Goal: Task Accomplishment & Management: Use online tool/utility

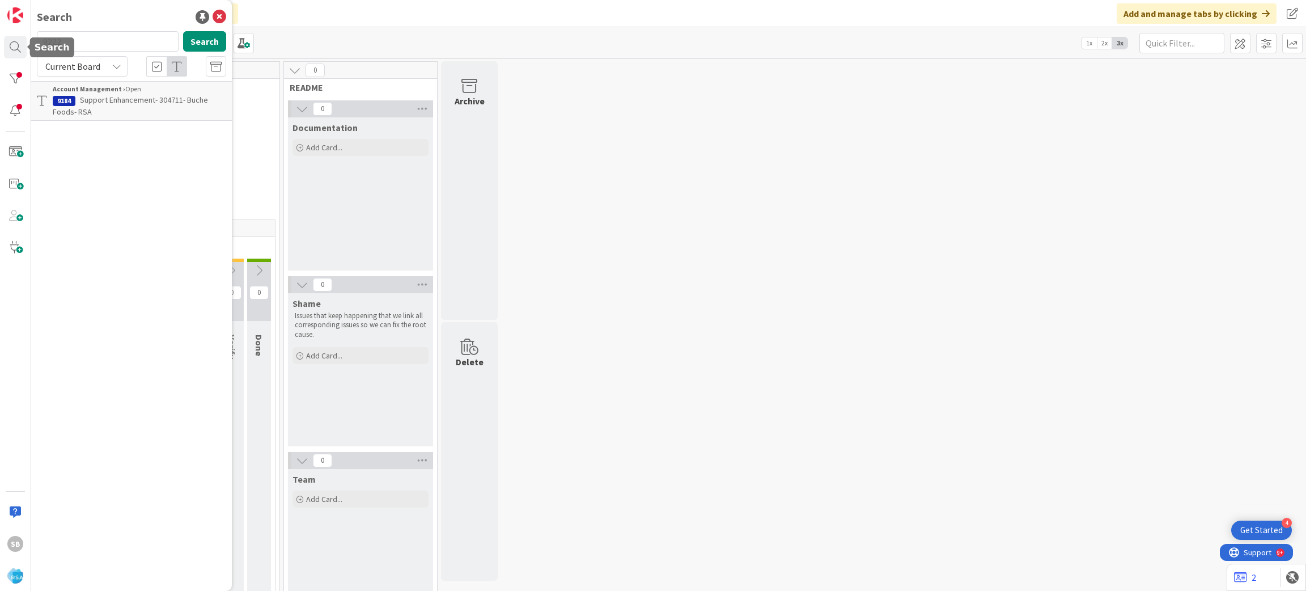
type input "9222"
click at [128, 96] on span "Support Defect- 309425- CardenasMarkets - RSA" at bounding box center [139, 106] width 172 height 22
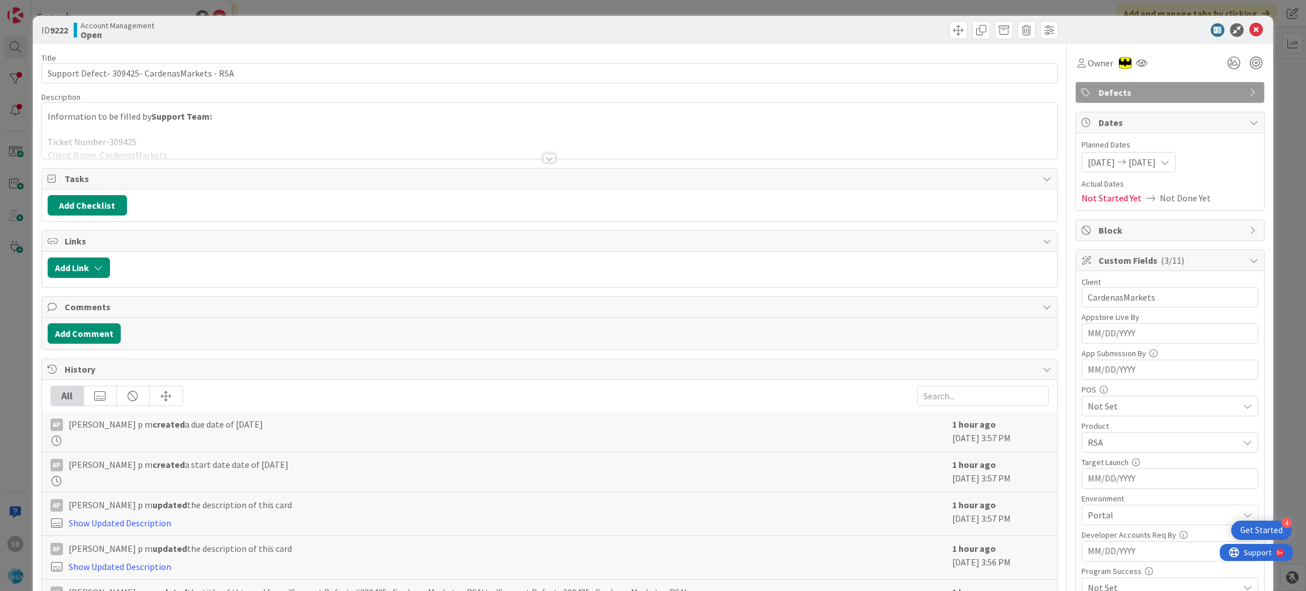
scroll to position [315, 0]
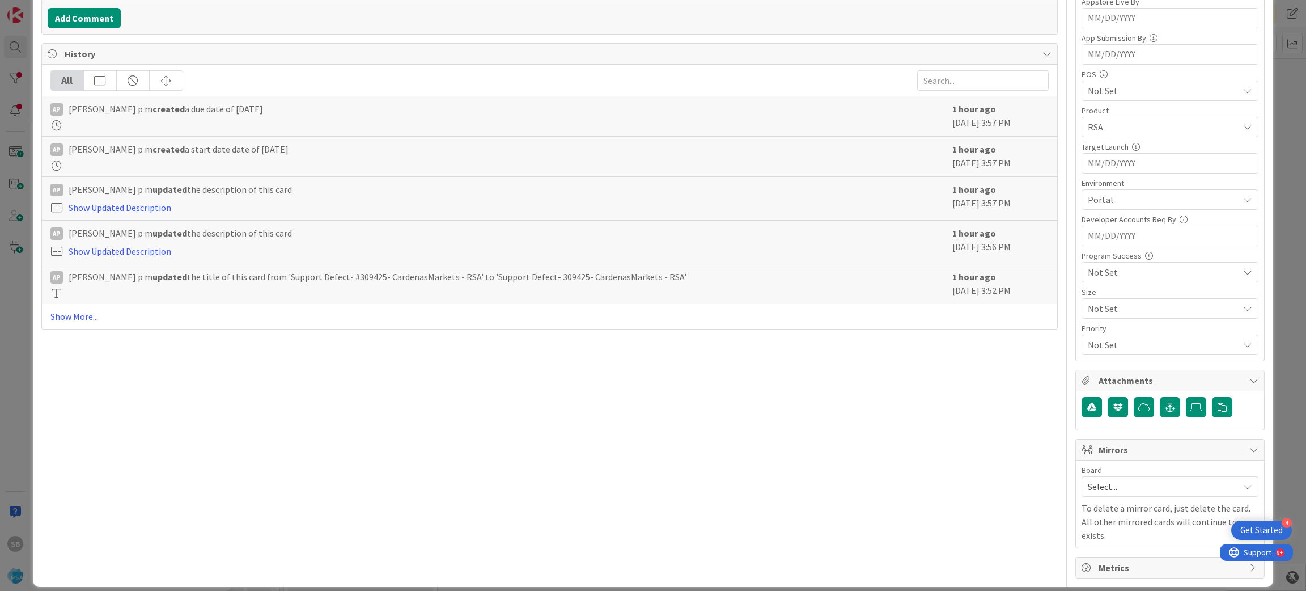
click at [1172, 476] on div "Board Select..." at bounding box center [1170, 481] width 177 height 31
click at [1155, 483] on span "Select..." at bounding box center [1160, 486] width 145 height 16
click at [1142, 553] on span "Software Development" at bounding box center [1178, 560] width 150 height 17
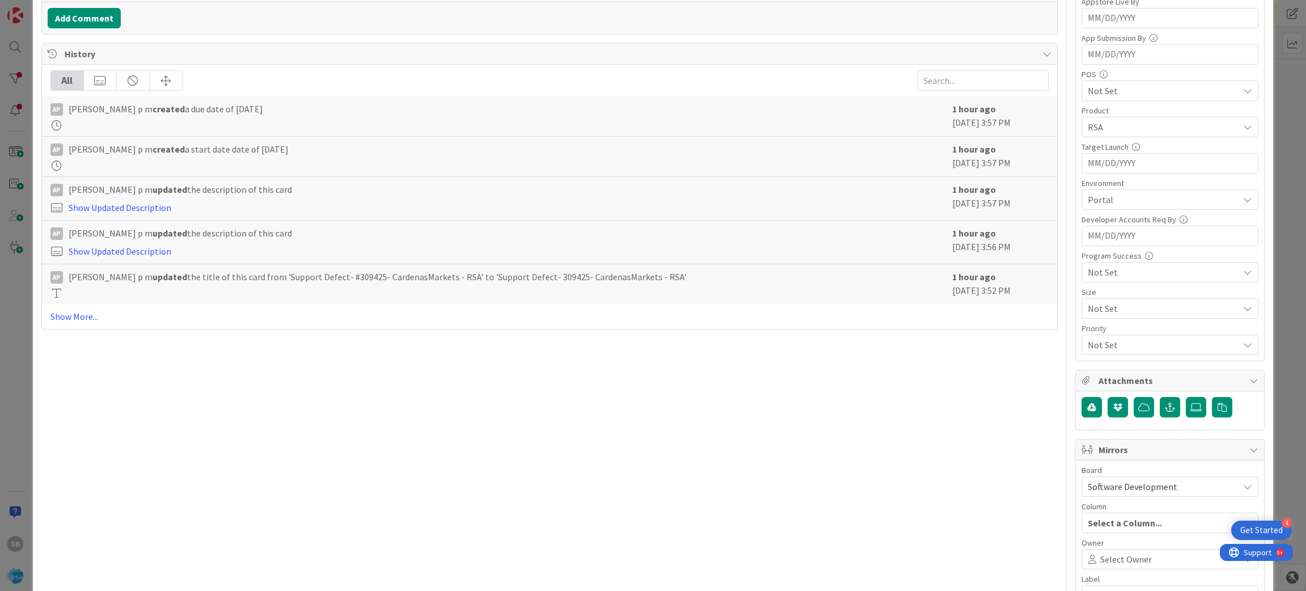
click at [1142, 553] on div "Select Owner" at bounding box center [1170, 559] width 177 height 20
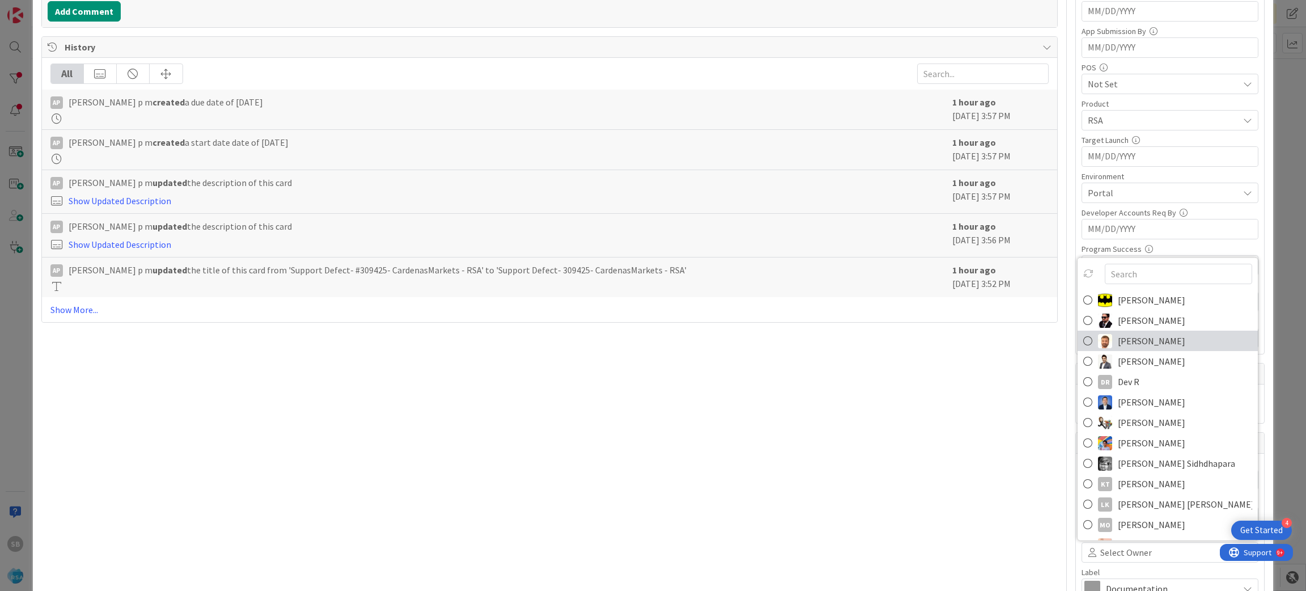
click at [1083, 351] on link "[PERSON_NAME]" at bounding box center [1168, 341] width 180 height 20
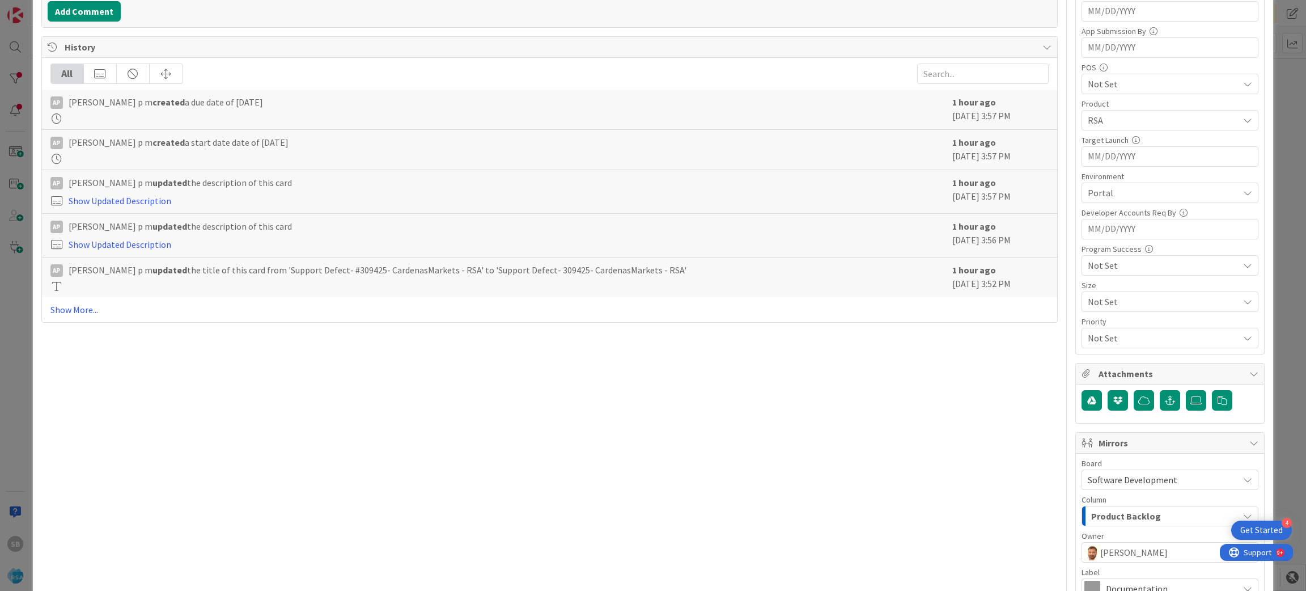
scroll to position [451, 0]
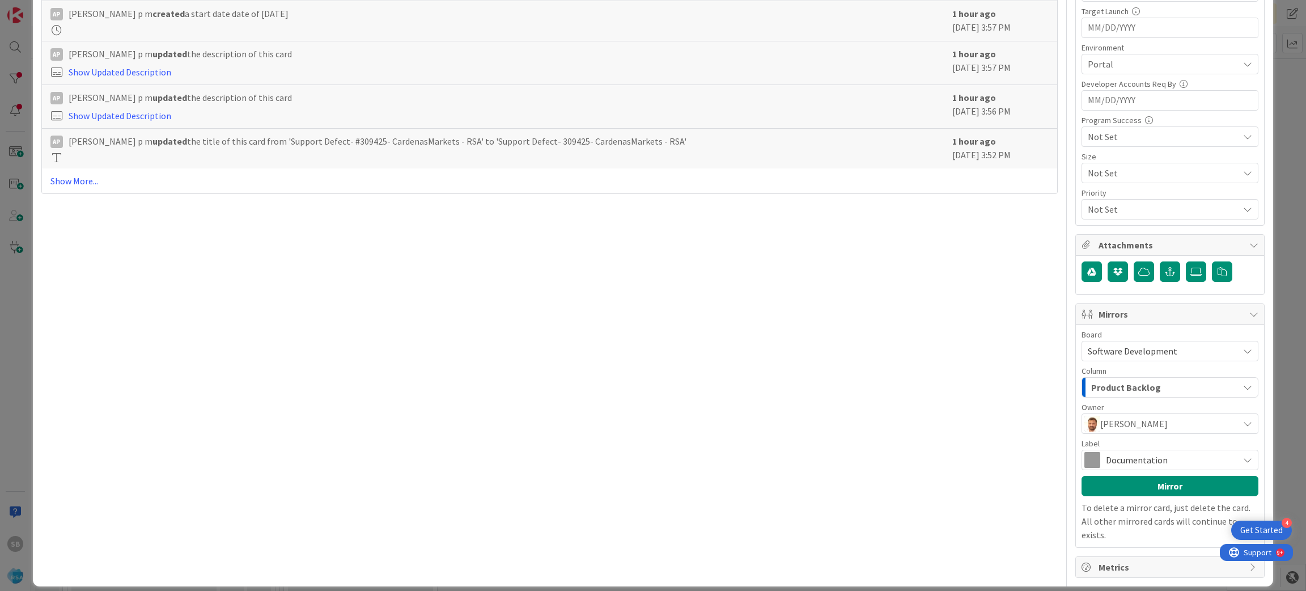
click at [1183, 457] on span "Documentation" at bounding box center [1169, 460] width 127 height 16
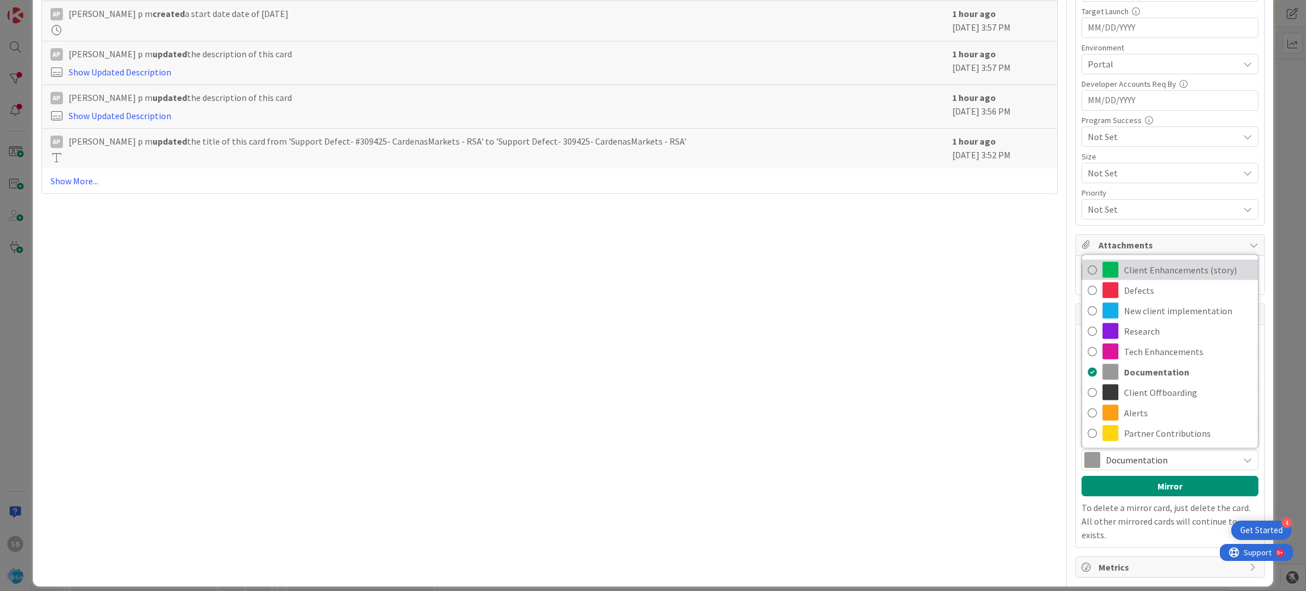
click at [1110, 269] on link "Client Enhancements (story)" at bounding box center [1170, 270] width 176 height 20
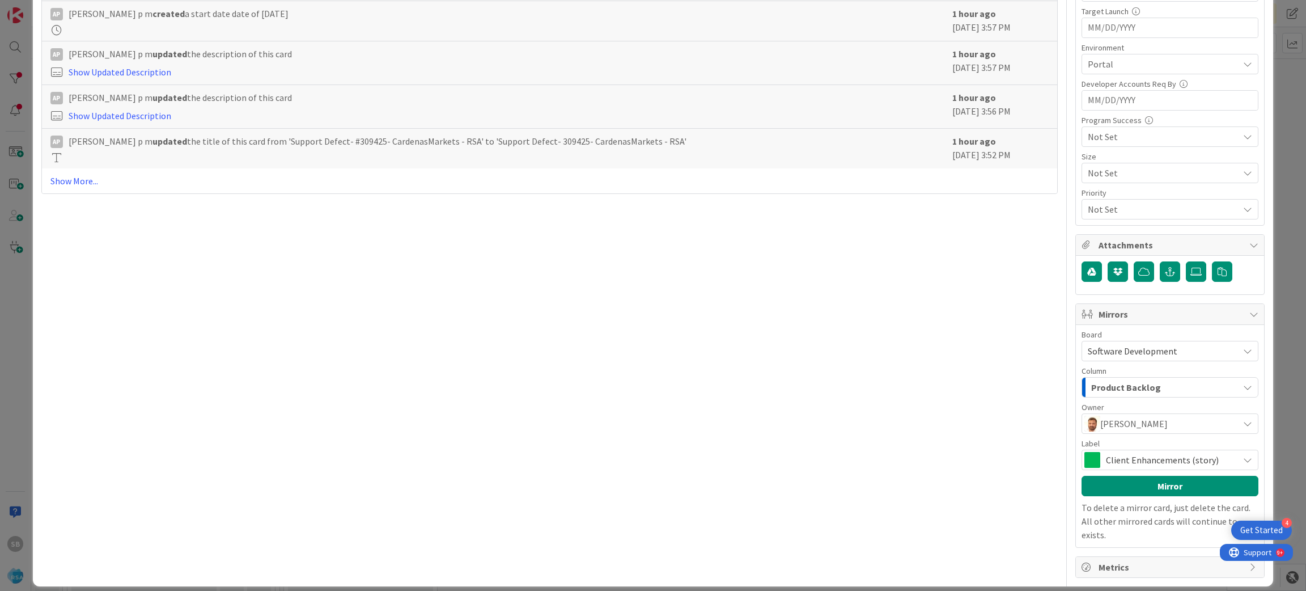
click at [1130, 460] on span "Client Enhancements (story)" at bounding box center [1169, 460] width 127 height 16
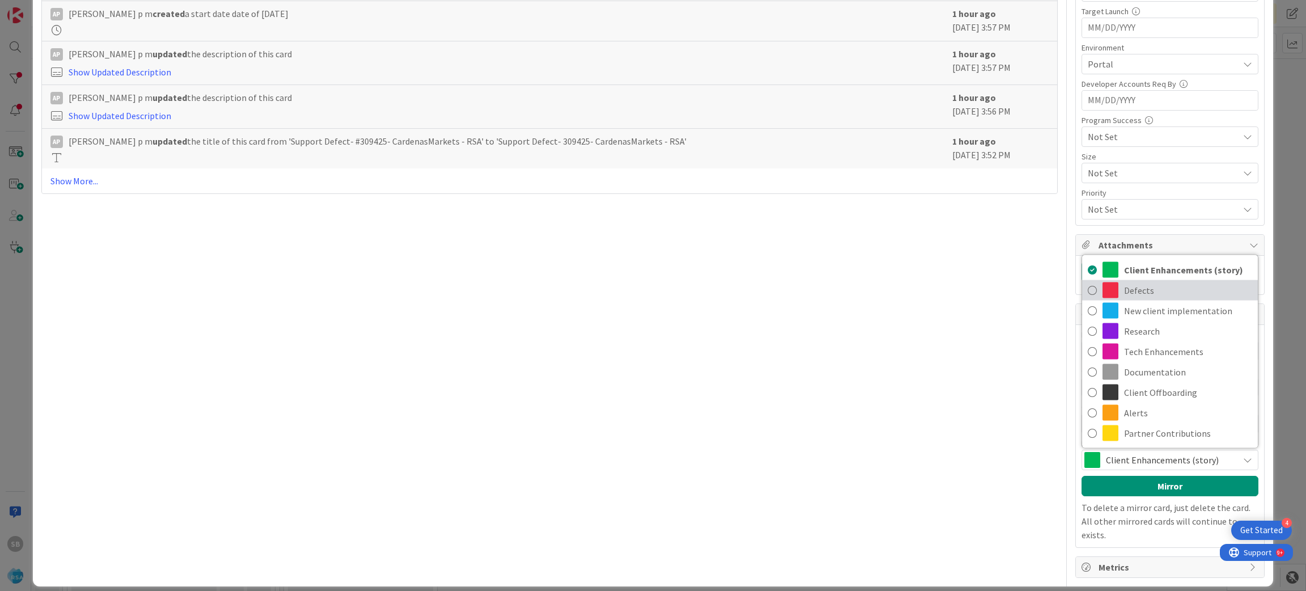
click at [1126, 287] on span "Defects" at bounding box center [1188, 290] width 128 height 17
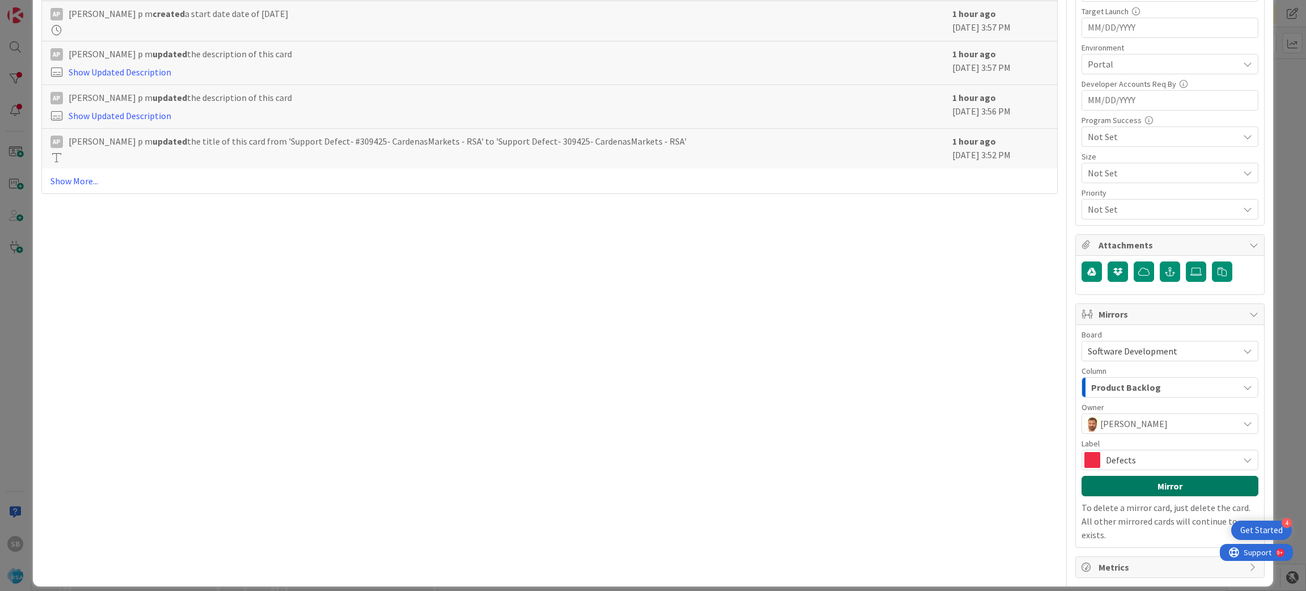
click at [1138, 486] on button "Mirror" at bounding box center [1170, 486] width 177 height 20
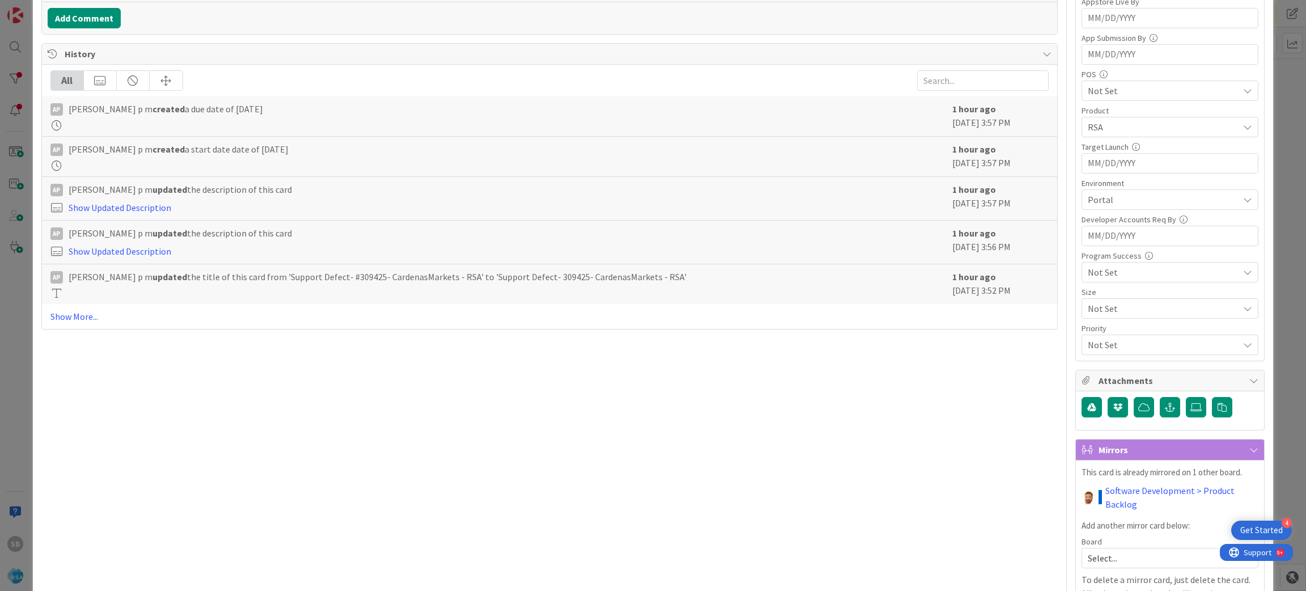
scroll to position [387, 0]
